Goal: Use online tool/utility

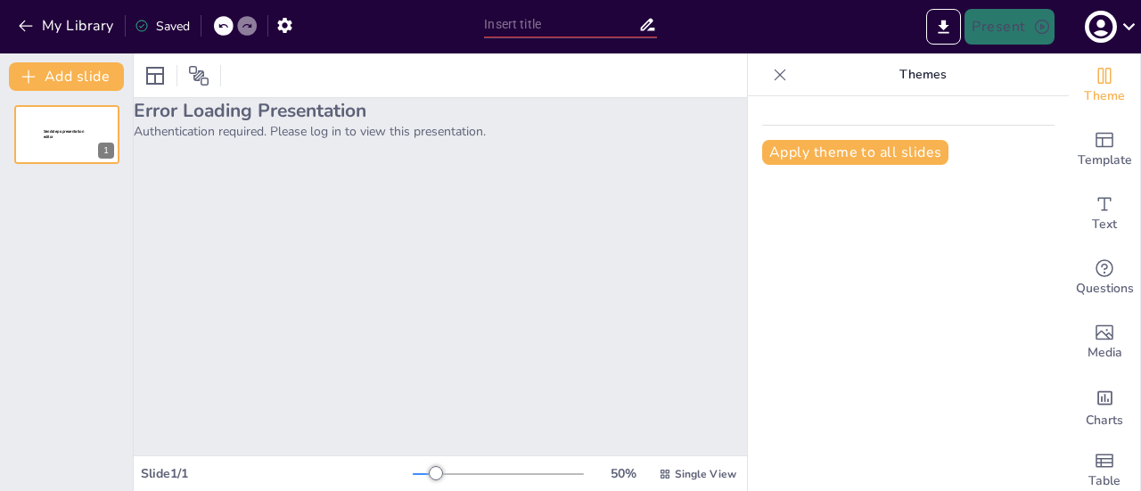
click at [697, 99] on h2 "Error Loading Presentation" at bounding box center [440, 110] width 613 height 25
drag, startPoint x: 425, startPoint y: 475, endPoint x: 465, endPoint y: 472, distance: 40.3
click at [465, 472] on div at bounding box center [462, 473] width 14 height 14
drag, startPoint x: 465, startPoint y: 472, endPoint x: 441, endPoint y: 477, distance: 24.7
click at [445, 477] on div at bounding box center [452, 473] width 14 height 14
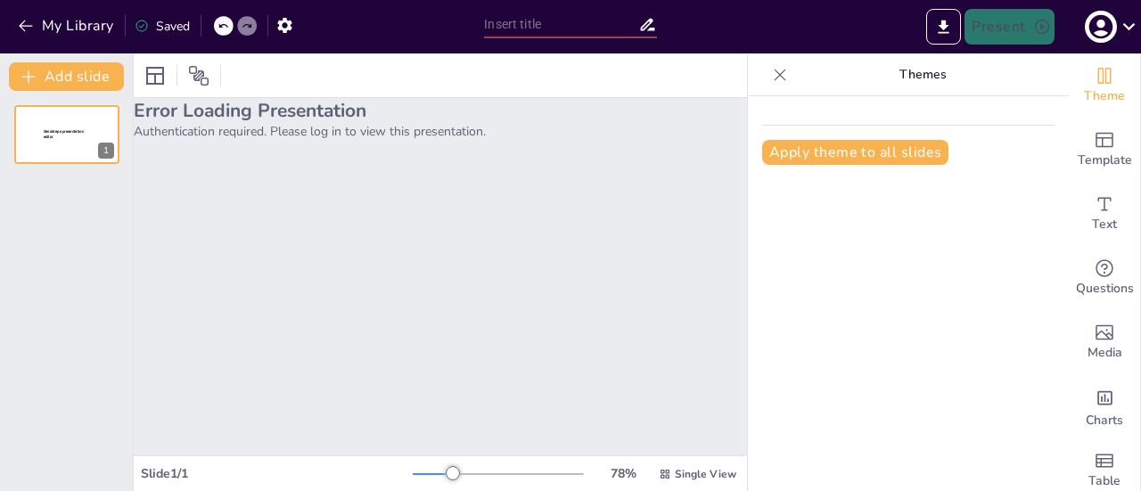
click at [184, 115] on h2 "Error Loading Presentation" at bounding box center [440, 110] width 613 height 25
click at [57, 75] on button "Add slide" at bounding box center [66, 76] width 115 height 29
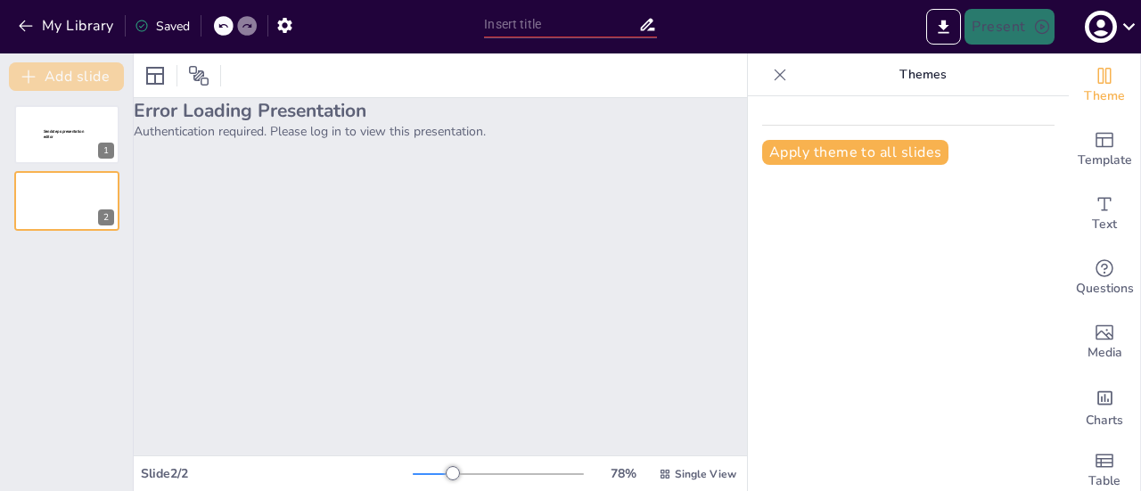
click at [57, 75] on button "Add slide" at bounding box center [66, 76] width 115 height 29
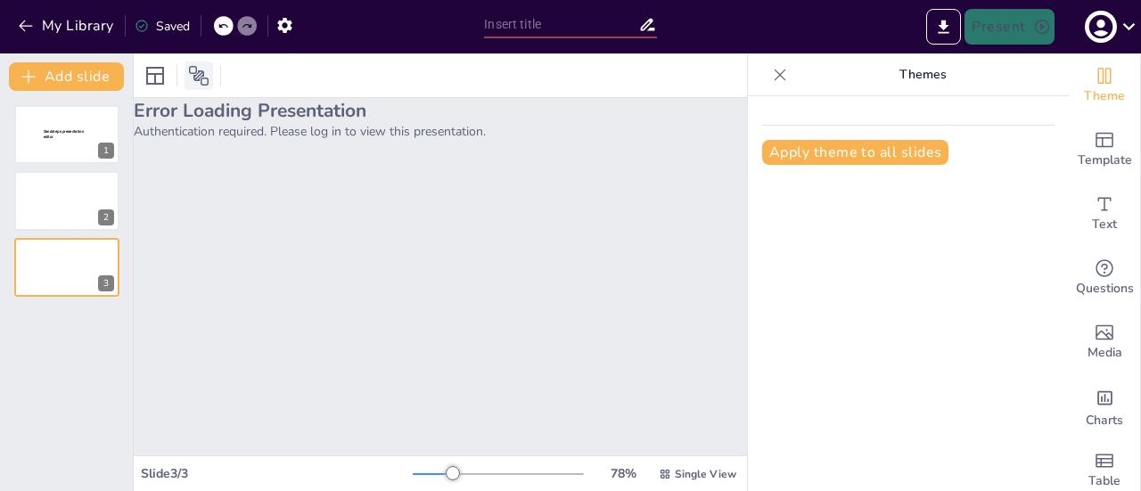
click at [201, 78] on icon at bounding box center [198, 75] width 21 height 21
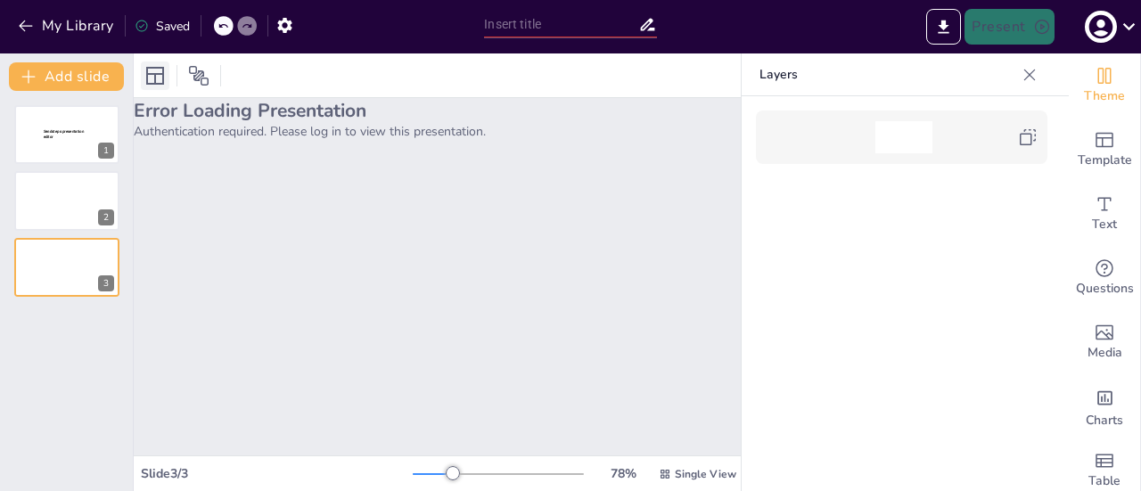
click at [153, 78] on icon at bounding box center [154, 75] width 21 height 21
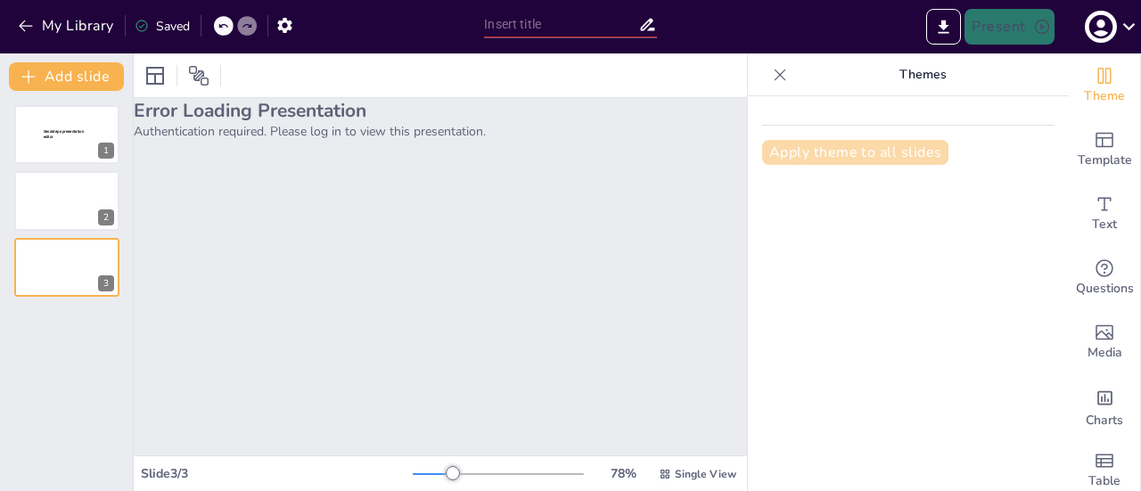
click at [838, 160] on button "Apply theme to all slides" at bounding box center [855, 152] width 186 height 25
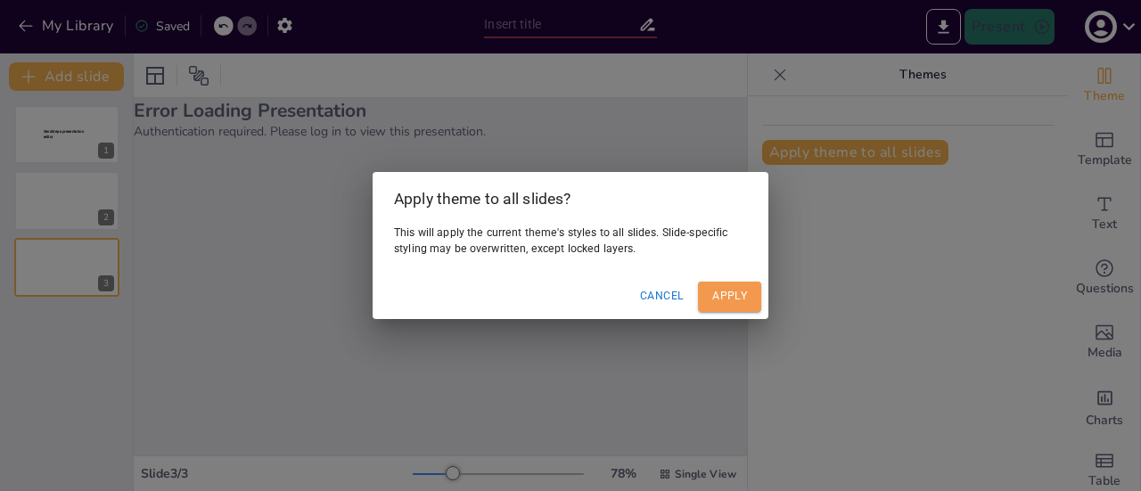
click at [735, 291] on button "Apply" at bounding box center [729, 296] width 63 height 29
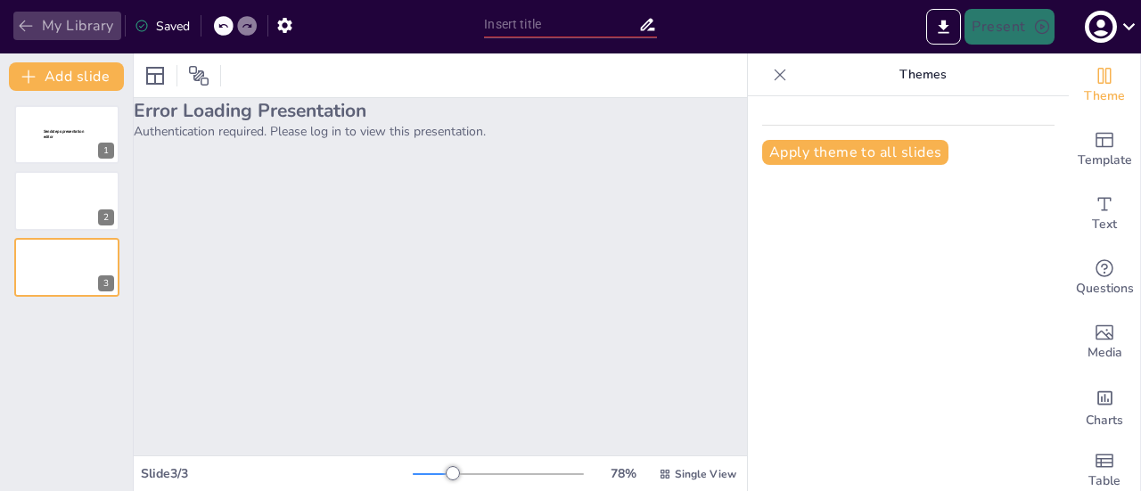
click at [26, 24] on icon "button" at bounding box center [26, 26] width 18 height 18
